Goal: Task Accomplishment & Management: Manage account settings

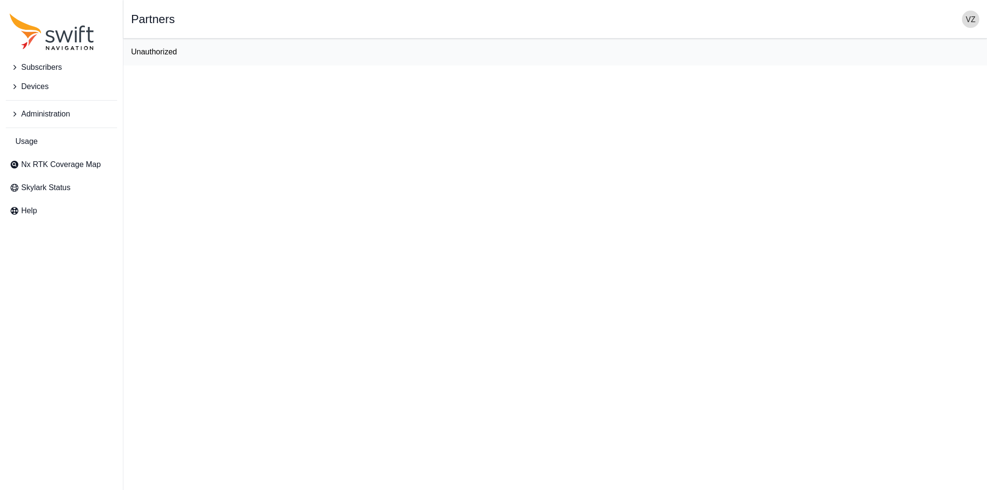
click at [966, 21] on img "button" at bounding box center [970, 19] width 17 height 17
click at [915, 110] on link "Sign out" at bounding box center [933, 116] width 108 height 17
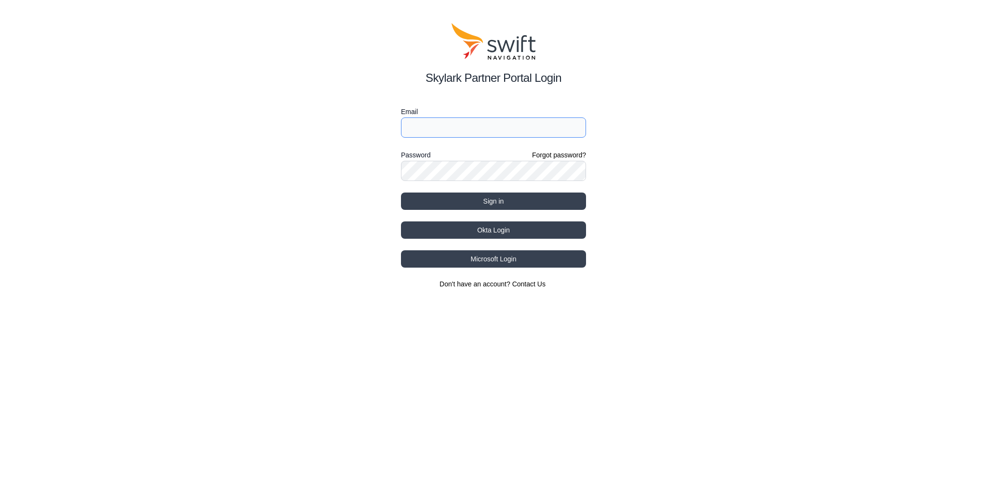
click at [503, 136] on input "Email" at bounding box center [493, 128] width 185 height 20
type input "chengduo.zhang@swift-nav.com"
click at [468, 201] on button "Sign in" at bounding box center [493, 201] width 185 height 17
